Goal: Information Seeking & Learning: Learn about a topic

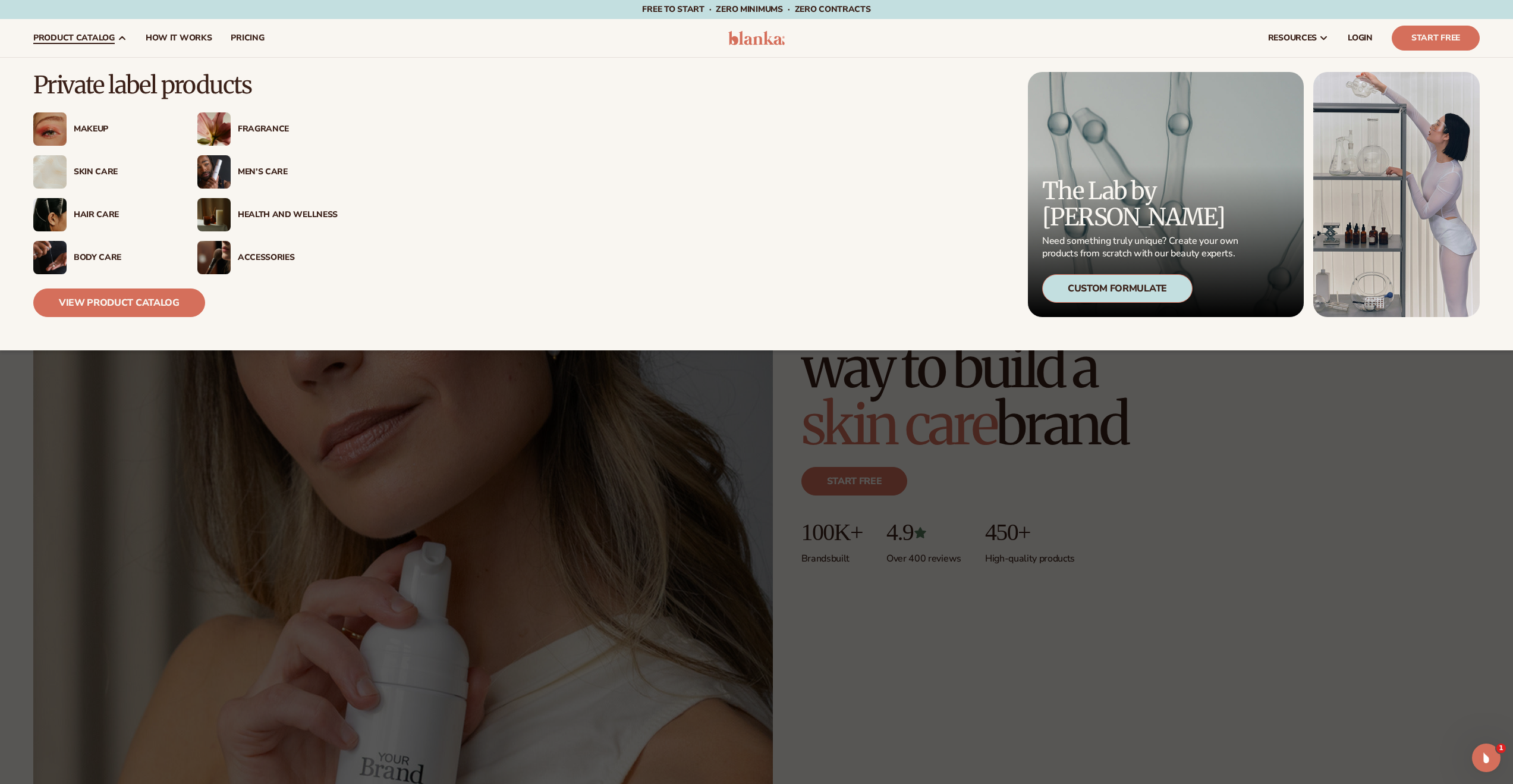
click at [284, 207] on div "Health And Wellness" at bounding box center [267, 215] width 140 height 34
